Goal: Transaction & Acquisition: Purchase product/service

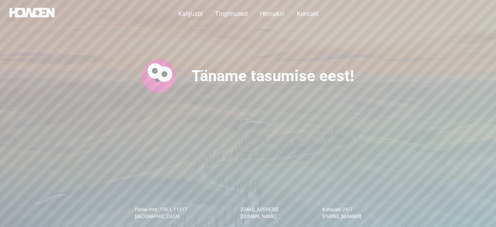
click at [27, 11] on img at bounding box center [31, 13] width 45 height 10
